Goal: Information Seeking & Learning: Find specific fact

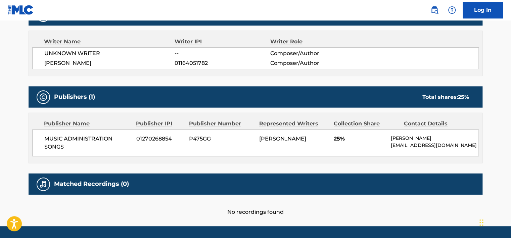
scroll to position [235, 0]
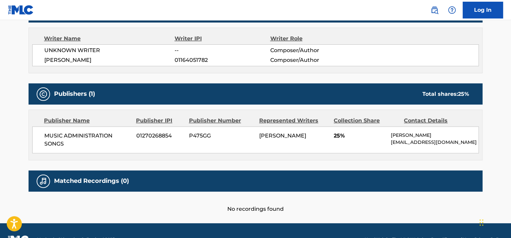
click at [158, 132] on span "01270268854" at bounding box center [160, 136] width 48 height 8
copy span "01270268854"
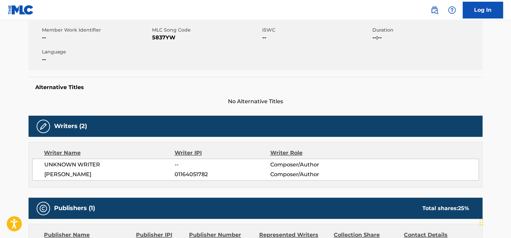
scroll to position [101, 0]
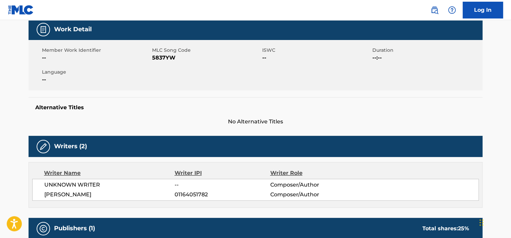
click at [159, 58] on span "5837YW" at bounding box center [206, 58] width 108 height 8
copy span "5837YW"
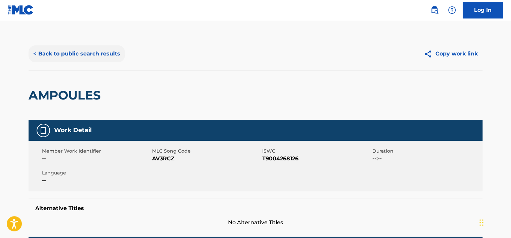
click at [70, 56] on button "< Back to public search results" at bounding box center [77, 53] width 96 height 17
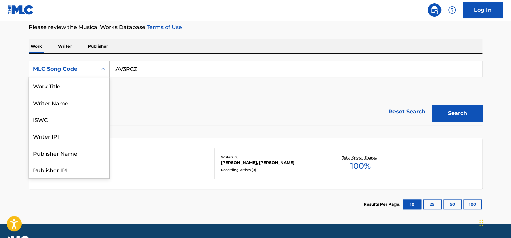
click at [88, 72] on div "MLC Song Code" at bounding box center [63, 69] width 60 height 8
click at [82, 86] on div "Work Title" at bounding box center [69, 85] width 81 height 17
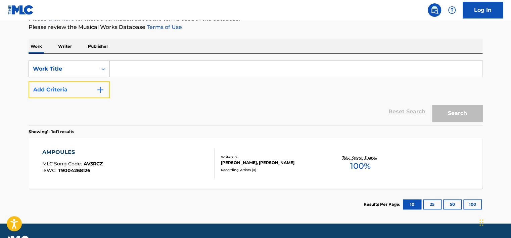
click at [82, 87] on button "Add Criteria" at bounding box center [69, 89] width 81 height 17
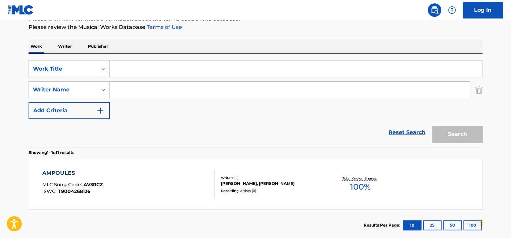
click at [130, 95] on input "Search Form" at bounding box center [290, 90] width 360 height 16
paste input "Trinity Home"
type input "Trinity Home"
click at [122, 64] on input "Search Form" at bounding box center [296, 69] width 372 height 16
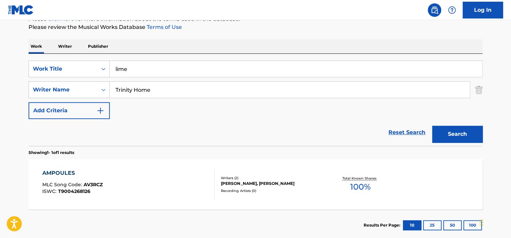
click at [432, 126] on button "Search" at bounding box center [457, 134] width 50 height 17
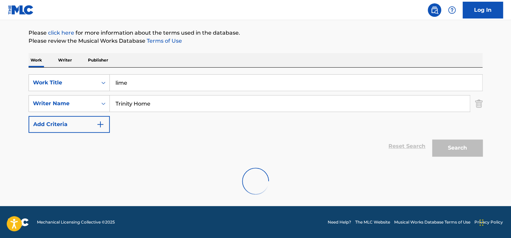
scroll to position [54, 0]
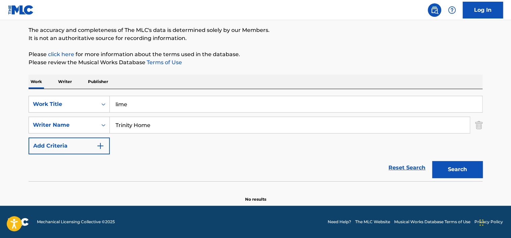
click at [134, 102] on input "lime" at bounding box center [296, 104] width 372 height 16
paste input "Every Little Thing She Does Is Magic"
type input "Every Little Thing She Does Is Magic"
click at [142, 120] on input "Trinity Home" at bounding box center [290, 125] width 360 height 16
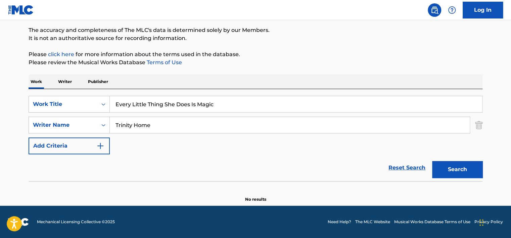
click at [142, 120] on input "Trinity Home" at bounding box center [290, 125] width 360 height 16
click at [432, 161] on button "Search" at bounding box center [457, 169] width 50 height 17
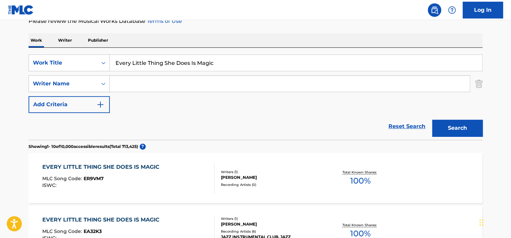
scroll to position [87, 0]
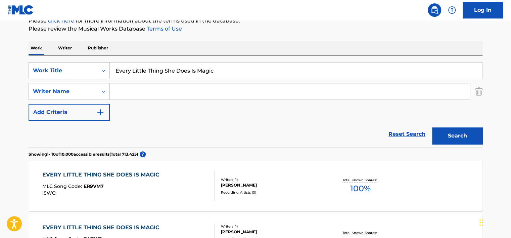
click at [138, 88] on input "Search Form" at bounding box center [290, 91] width 360 height 16
paste input "Reginald"
type input "Reginald"
click at [90, 68] on div "Work Title" at bounding box center [63, 70] width 60 height 8
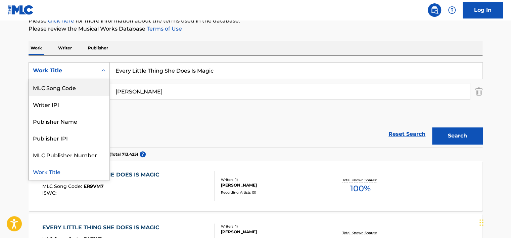
scroll to position [0, 0]
click at [76, 89] on div "ISWC" at bounding box center [69, 87] width 81 height 17
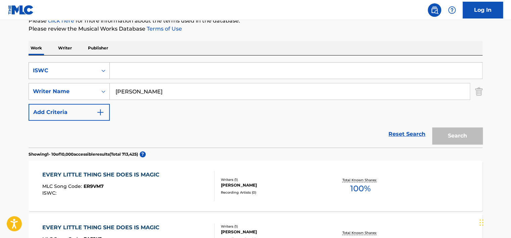
click at [80, 70] on div "ISWC" at bounding box center [63, 70] width 60 height 8
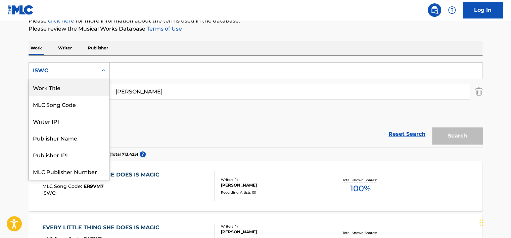
click at [78, 87] on div "Work Title" at bounding box center [69, 87] width 81 height 17
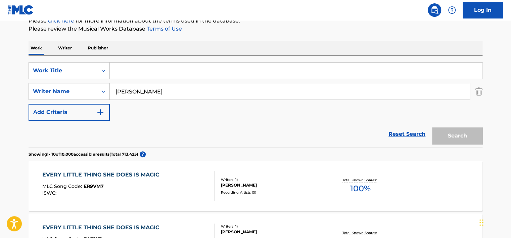
click at [138, 71] on input "Search Form" at bounding box center [296, 70] width 372 height 16
type input "brother"
click at [432, 127] on button "Search" at bounding box center [457, 135] width 50 height 17
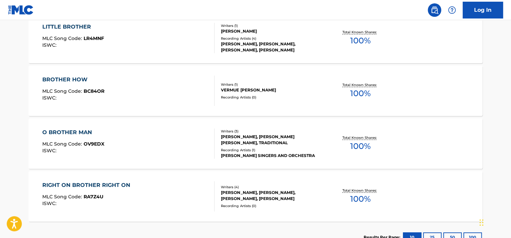
scroll to position [118, 0]
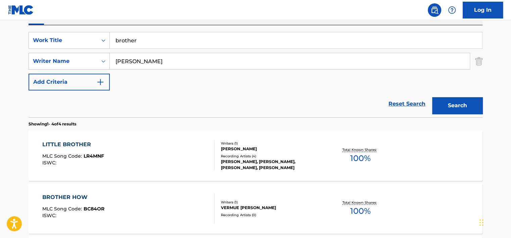
click at [137, 64] on input "Reginald" at bounding box center [290, 61] width 360 height 16
paste input "Gibson"
click at [448, 101] on button "Search" at bounding box center [457, 105] width 50 height 17
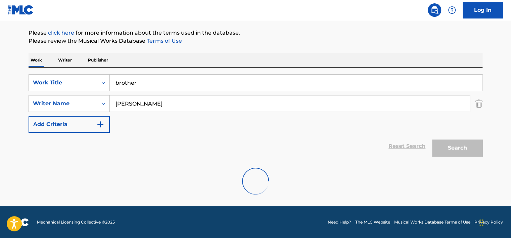
scroll to position [54, 0]
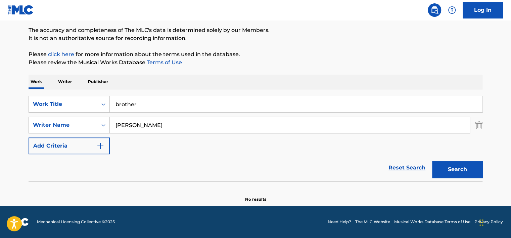
click at [127, 104] on input "brother" at bounding box center [296, 104] width 372 height 16
click at [124, 121] on input "Reginald Gibson" at bounding box center [290, 125] width 360 height 16
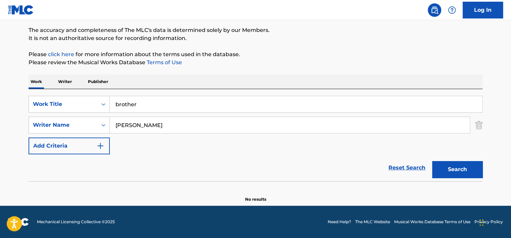
paste input "JOSEPH EDWARD MULHERIN"
click at [142, 123] on input "JOSEPH EDWARD MULHERIN" at bounding box center [290, 125] width 360 height 16
type input "JOSEPH MULHERIN"
click at [140, 101] on input "brother" at bounding box center [296, 104] width 372 height 16
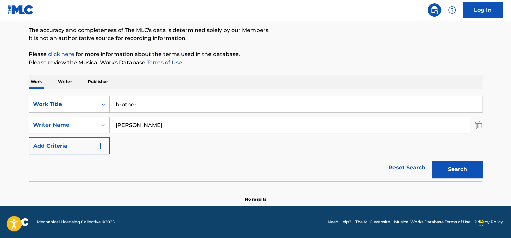
click at [140, 101] on input "brother" at bounding box center [296, 104] width 372 height 16
type input "you"
click at [432, 161] on button "Search" at bounding box center [457, 169] width 50 height 17
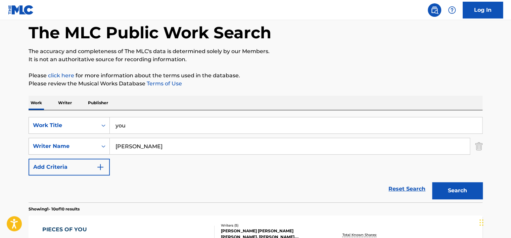
scroll to position [0, 0]
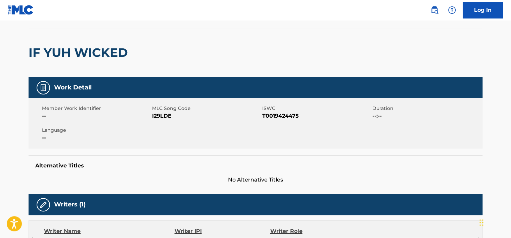
scroll to position [20, 0]
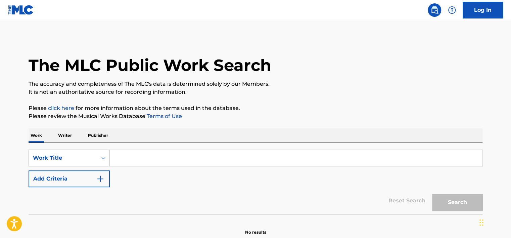
click at [141, 161] on input "Search Form" at bounding box center [296, 158] width 372 height 16
paste input "Young N' Blues"
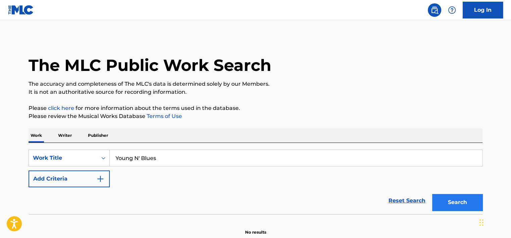
type input "Young N' Blues"
click at [455, 200] on button "Search" at bounding box center [457, 202] width 50 height 17
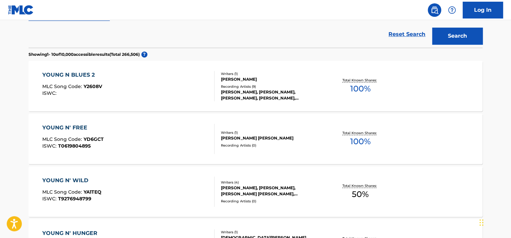
scroll to position [168, 0]
